Goal: Check status

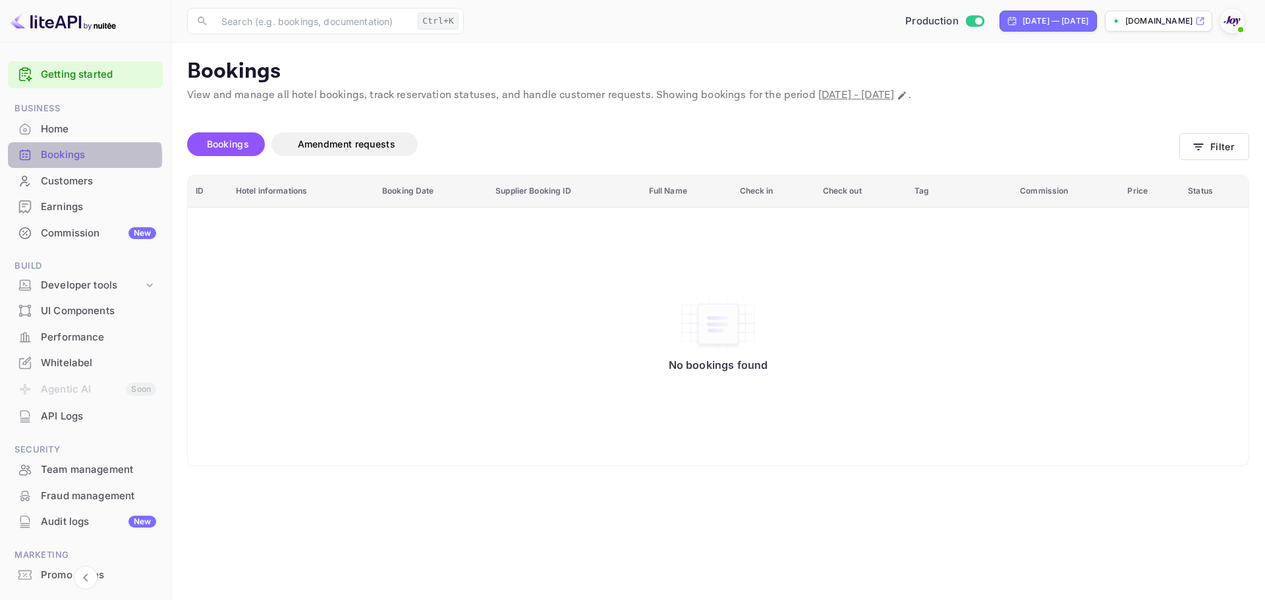
click at [59, 157] on div "Bookings" at bounding box center [98, 155] width 115 height 15
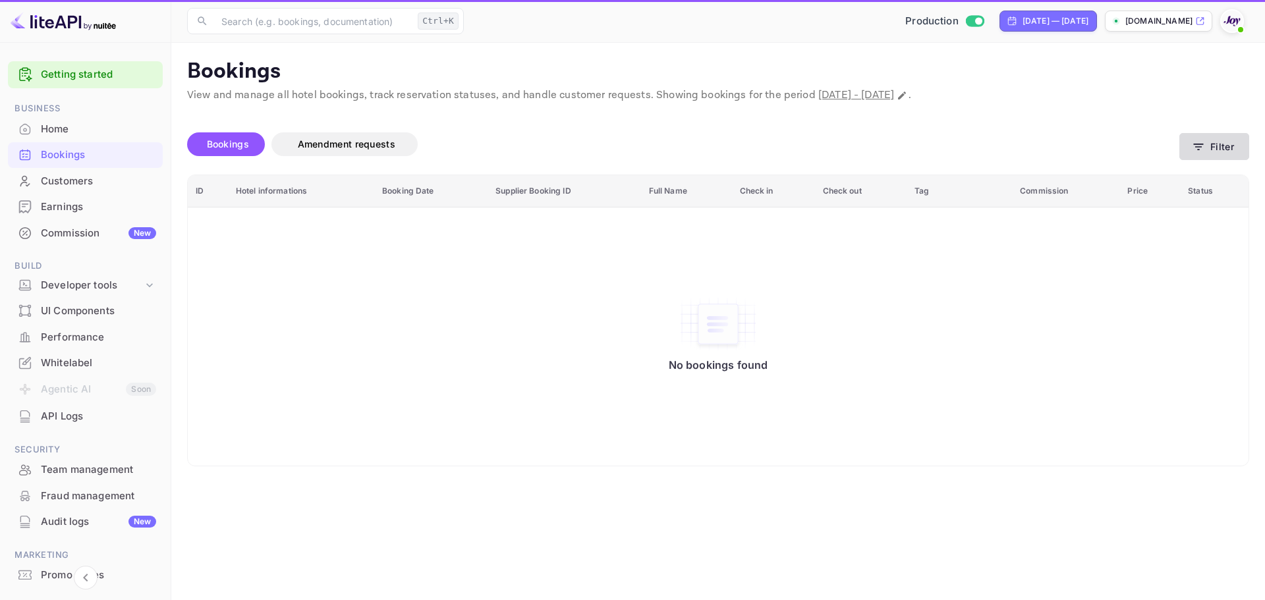
click at [1194, 134] on button "Filter" at bounding box center [1214, 146] width 70 height 27
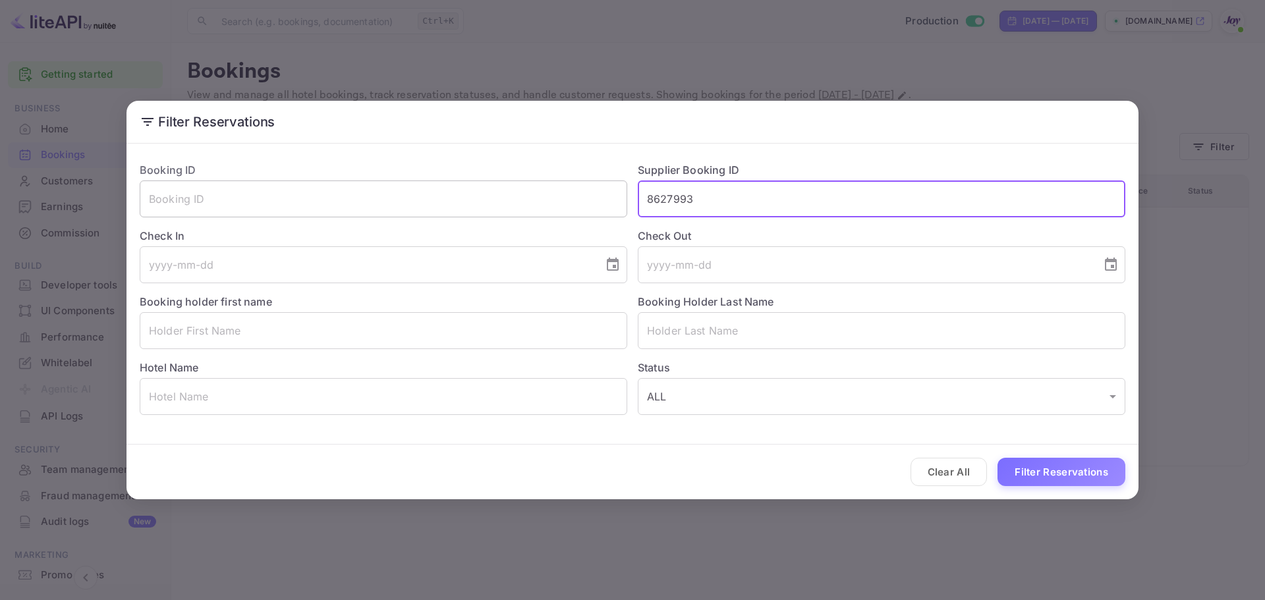
drag, startPoint x: 707, startPoint y: 192, endPoint x: 533, endPoint y: 206, distance: 174.5
click at [533, 206] on div "Booking ID ​ Supplier Booking ID 8627993 ​ Check In ​ Check Out ​ Booking holde…" at bounding box center [627, 284] width 996 height 264
click at [1066, 478] on button "Filter Reservations" at bounding box center [1061, 472] width 128 height 28
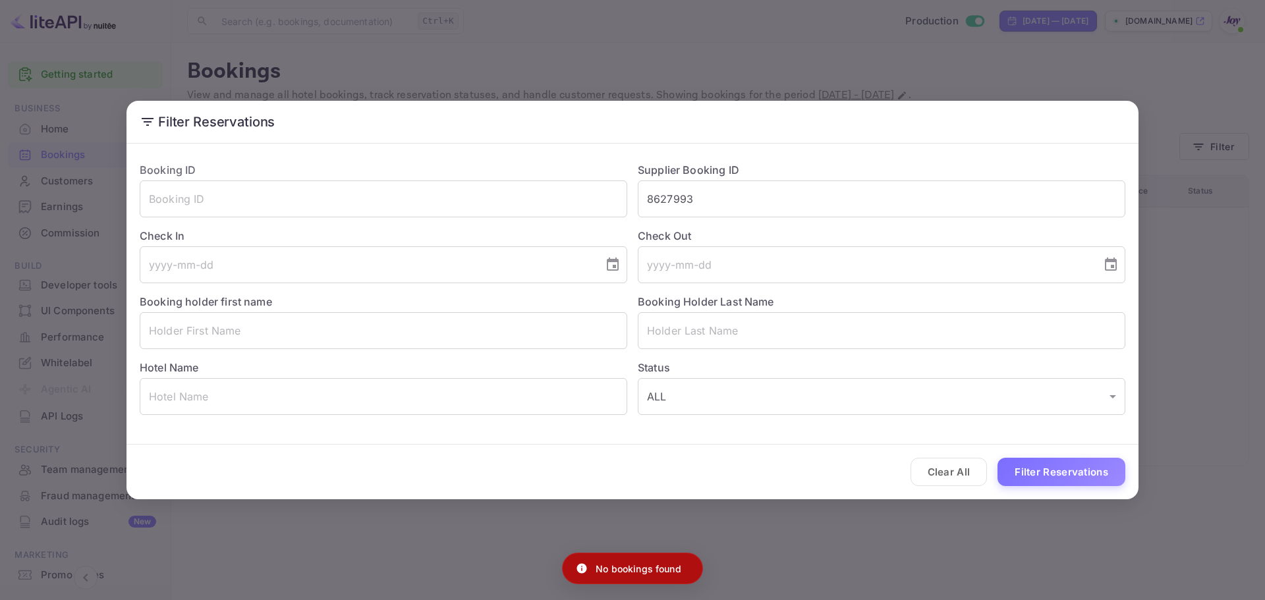
click at [1049, 466] on button "Filter Reservations" at bounding box center [1061, 472] width 128 height 28
click at [1040, 468] on div "Clear All Loading..." at bounding box center [632, 472] width 1012 height 55
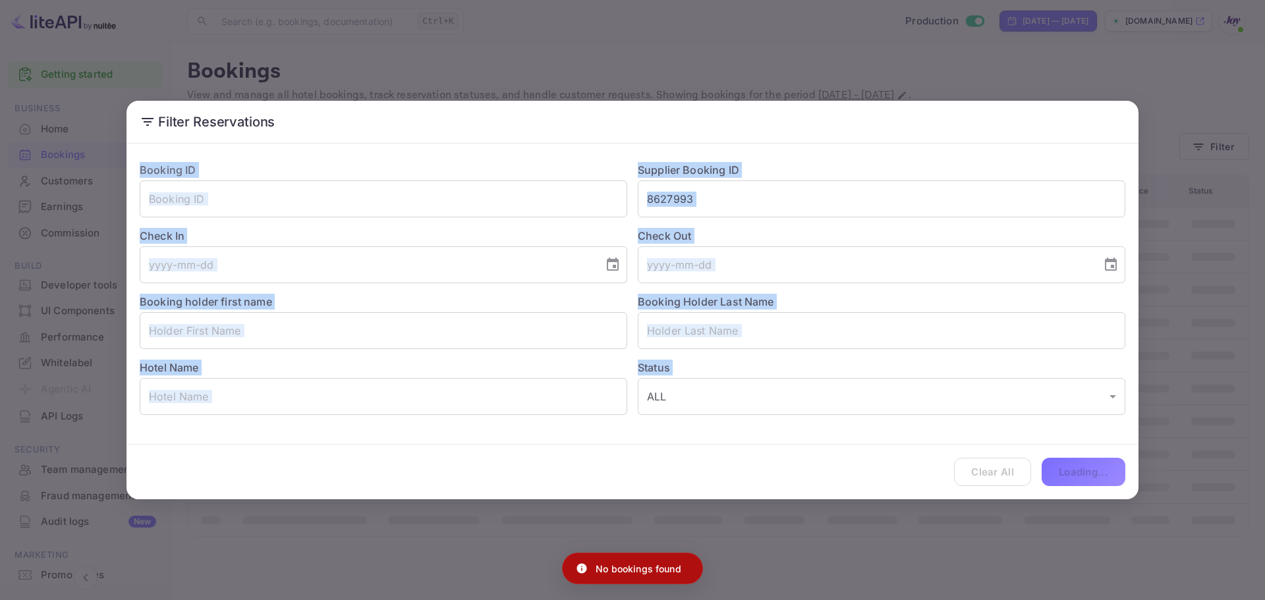
click at [1040, 468] on div "Clear All Loading..." at bounding box center [632, 472] width 1012 height 55
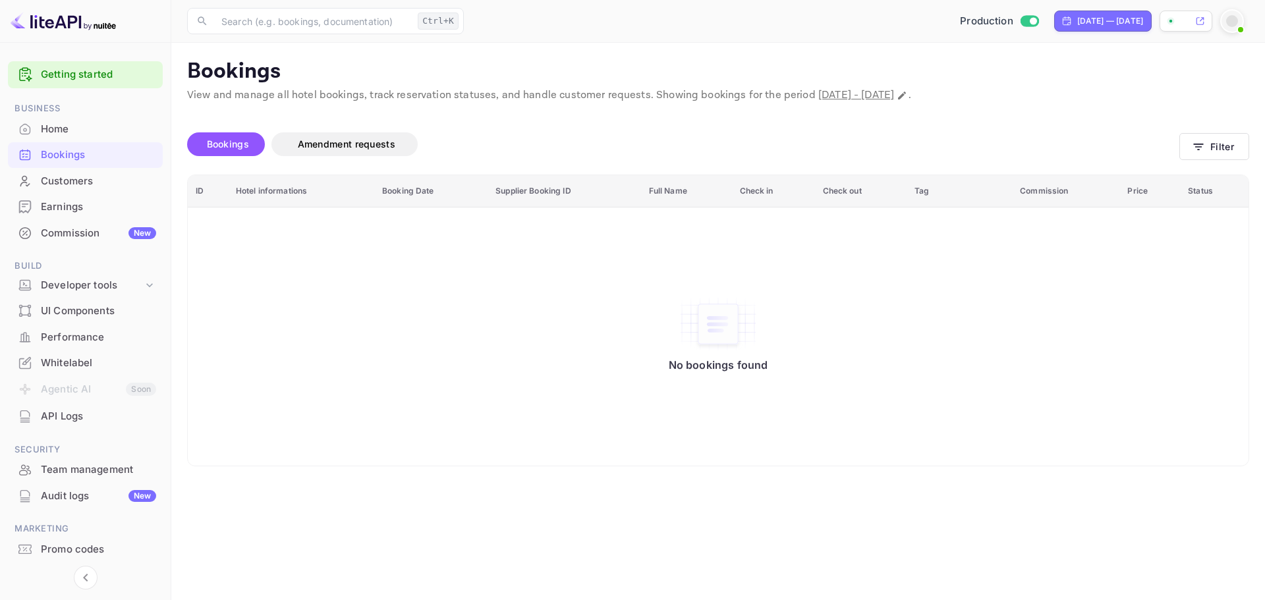
click at [82, 159] on div "Bookings" at bounding box center [98, 155] width 115 height 15
click at [1198, 146] on icon "button" at bounding box center [1199, 147] width 10 height 7
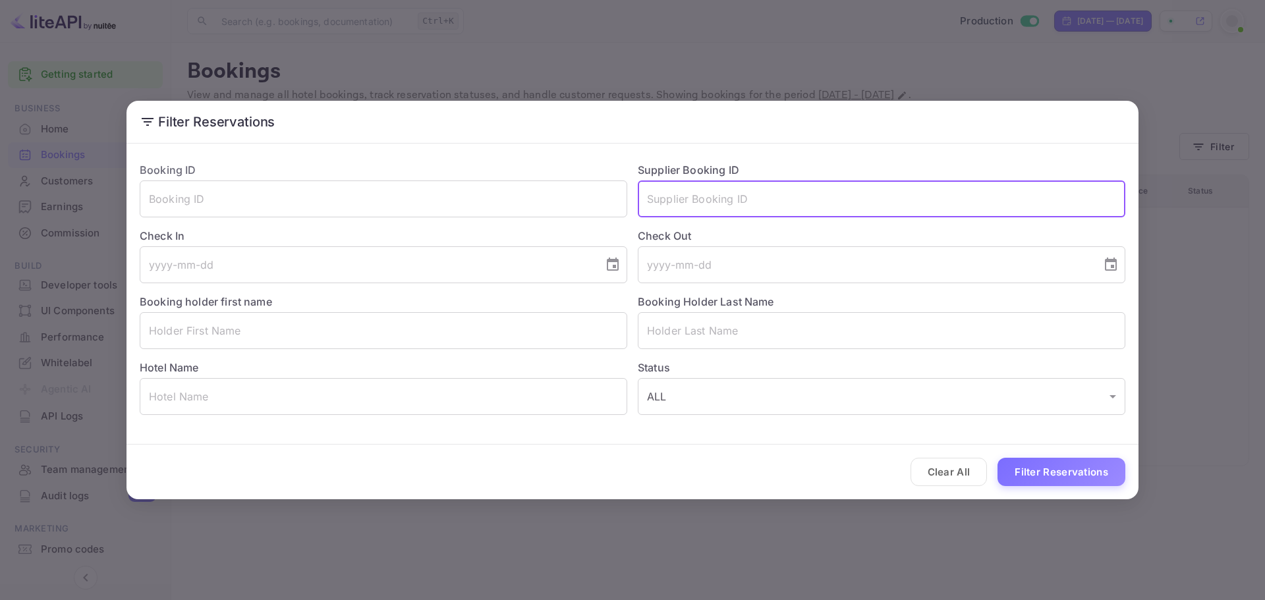
click at [715, 198] on input "text" at bounding box center [881, 199] width 487 height 37
paste input "8627993"
type input "8627993"
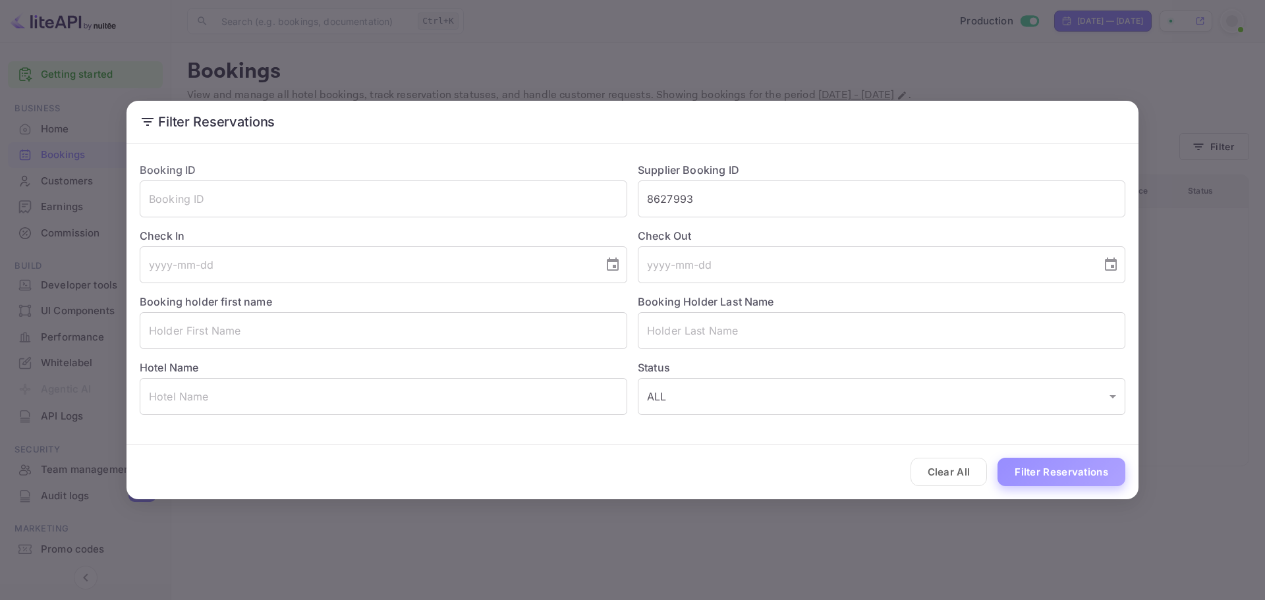
click at [1022, 475] on button "Filter Reservations" at bounding box center [1061, 472] width 128 height 28
click at [1070, 477] on button "Filter Reservations" at bounding box center [1061, 472] width 128 height 28
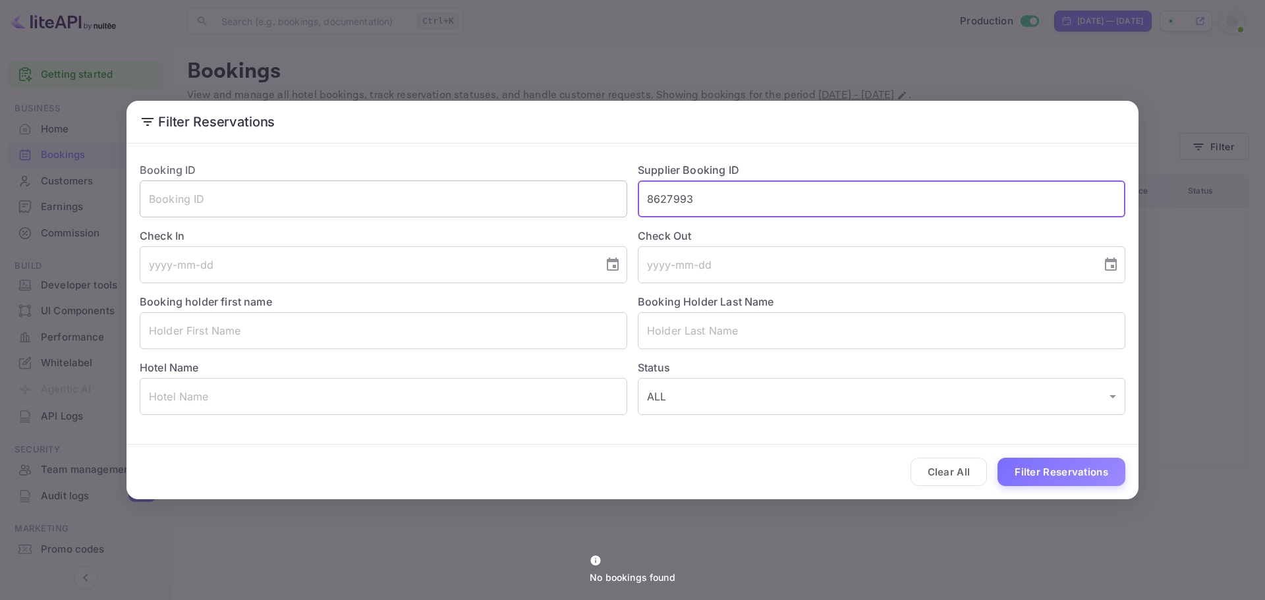
drag, startPoint x: 703, startPoint y: 208, endPoint x: 416, endPoint y: 212, distance: 286.6
click at [416, 212] on div "Booking ID ​ Supplier Booking ID 8627993 ​ Check In ​ Check Out ​ Booking holde…" at bounding box center [627, 284] width 996 height 264
paste input "8627993"
type input "8627993"
click at [1080, 469] on button "Filter Reservations" at bounding box center [1061, 472] width 128 height 28
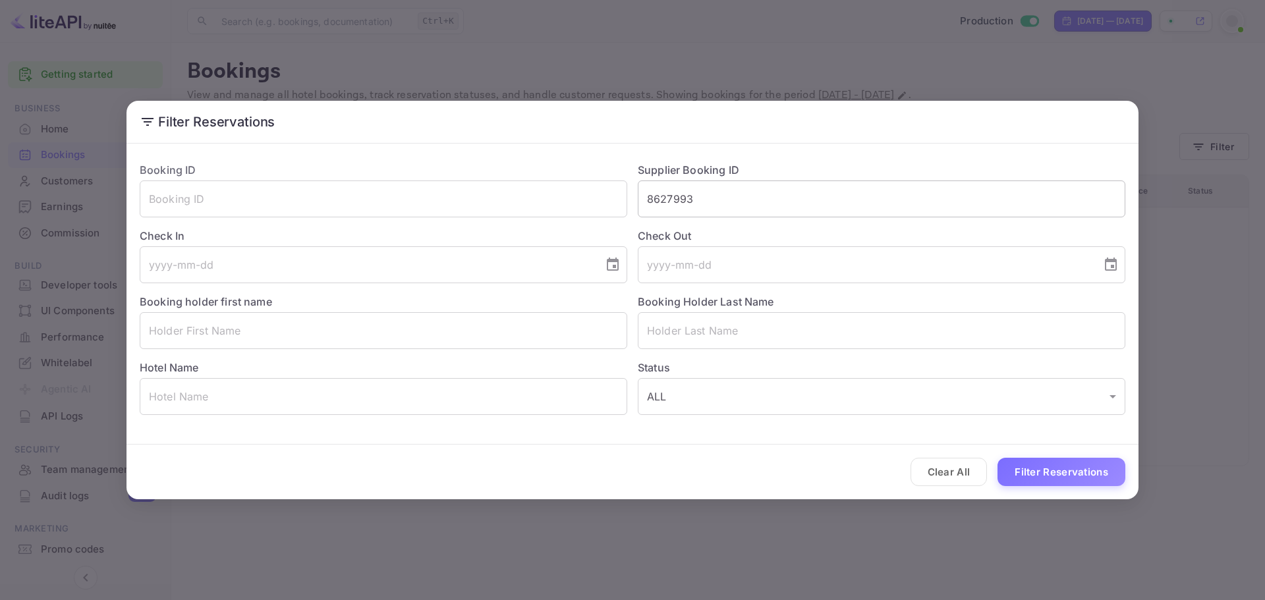
click at [730, 206] on input "8627993" at bounding box center [881, 199] width 487 height 37
click at [650, 62] on div "Filter Reservations Booking ID ​ Supplier Booking ID 8627993 ​ Check In ​ Check…" at bounding box center [632, 300] width 1265 height 600
